Goal: Find contact information: Find contact information

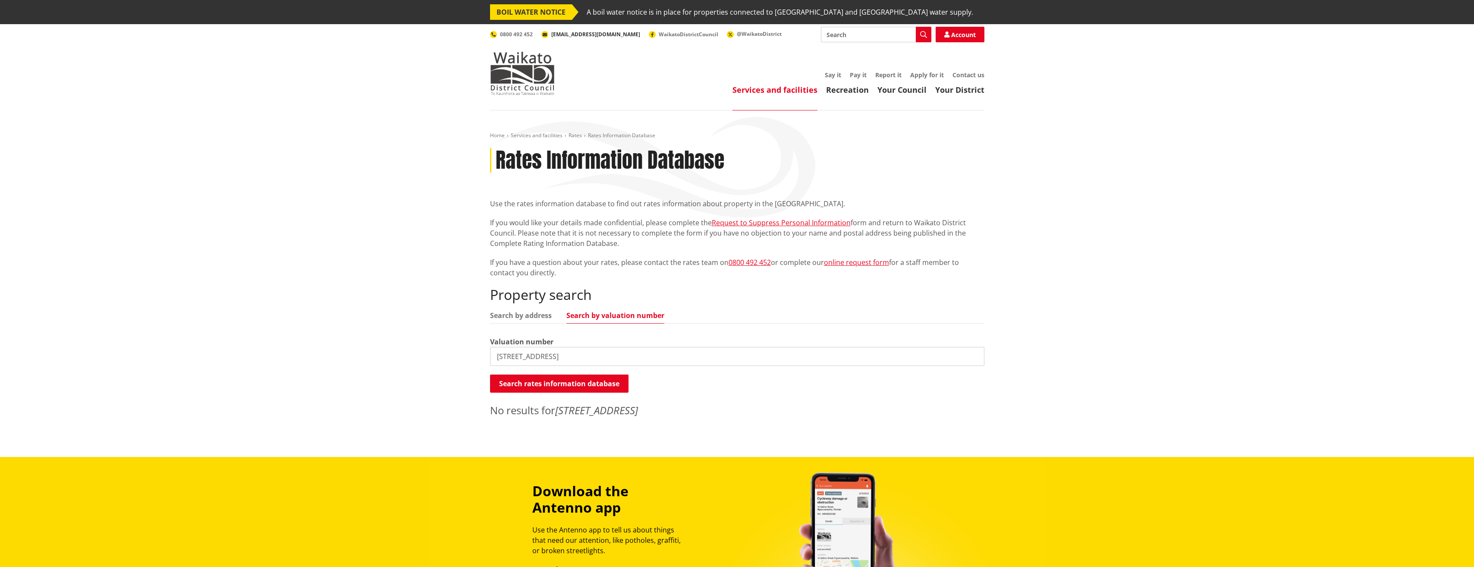
click at [571, 35] on span "[EMAIL_ADDRESS][DOMAIN_NAME]" at bounding box center [595, 34] width 89 height 7
click at [716, 188] on div "Home Services and facilities Rates Rates Information Database Rates Information…" at bounding box center [737, 277] width 507 height 290
click at [864, 36] on input "Search" at bounding box center [876, 35] width 110 height 16
drag, startPoint x: 849, startPoint y: 37, endPoint x: 766, endPoint y: 47, distance: 83.4
click at [766, 47] on div "Toggle search Toggle navigation Services and facilities Recreation Your Council…" at bounding box center [737, 61] width 507 height 68
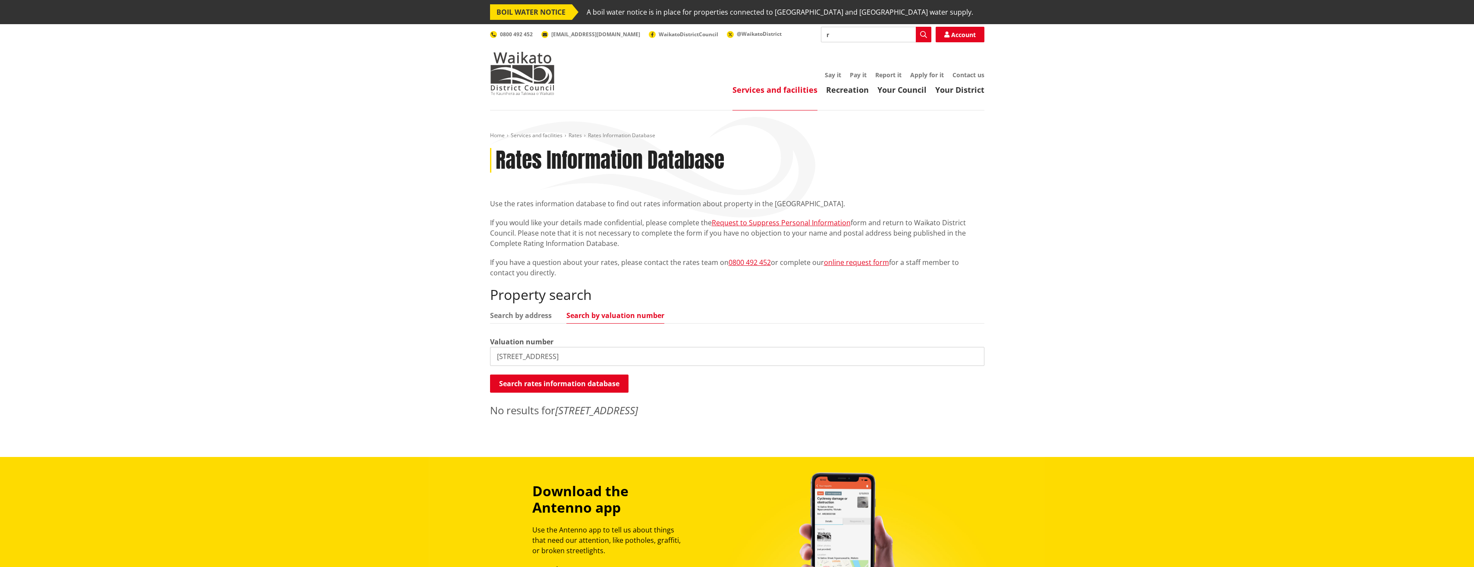
paste input "[EMAIL_ADDRESS][DOMAIN_NAME]"
type input "[EMAIL_ADDRESS][DOMAIN_NAME]"
click at [923, 36] on icon "button" at bounding box center [923, 34] width 7 height 7
